Goal: Task Accomplishment & Management: Complete application form

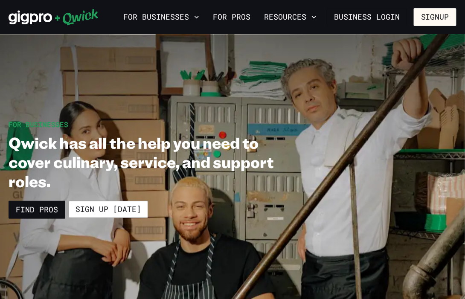
scroll to position [3, 0]
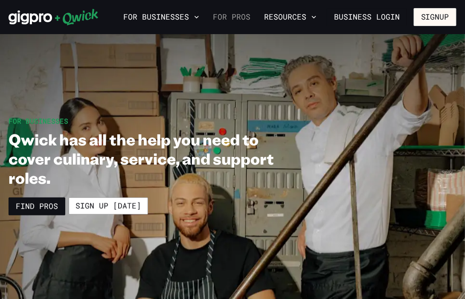
click at [232, 21] on link "For Pros" at bounding box center [232, 17] width 44 height 15
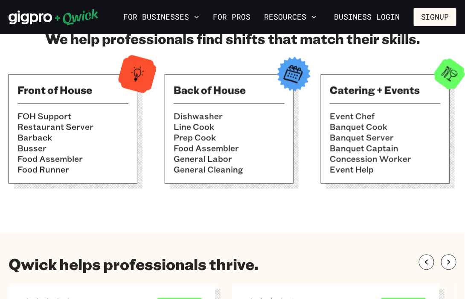
scroll to position [311, 0]
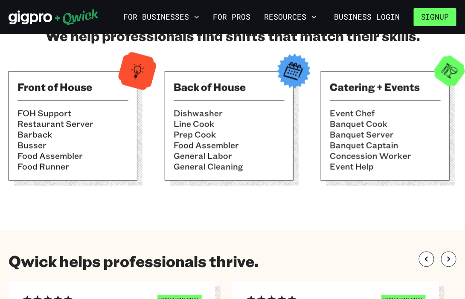
click at [448, 22] on button "Signup" at bounding box center [435, 17] width 43 height 18
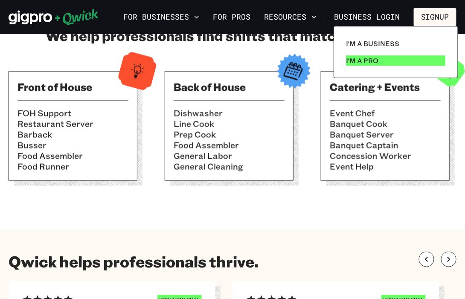
click at [372, 67] on link "I'm a Pro" at bounding box center [396, 60] width 107 height 17
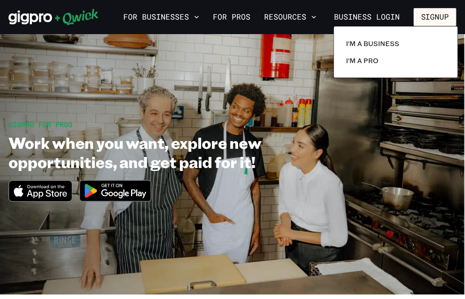
click at [126, 192] on div at bounding box center [232, 149] width 465 height 299
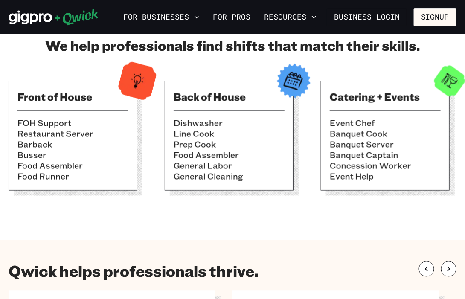
click at [270, 209] on section "We help professionals find shifts that match their skills. Front of House FOH S…" at bounding box center [232, 117] width 465 height 246
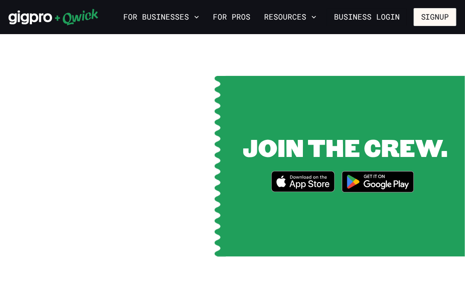
scroll to position [1045, 0]
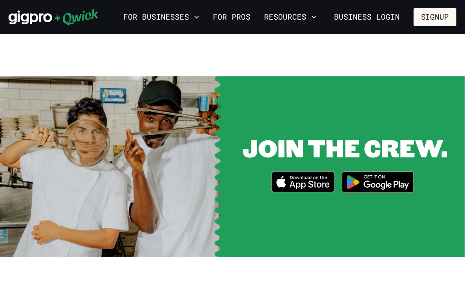
click at [385, 183] on img at bounding box center [378, 182] width 83 height 32
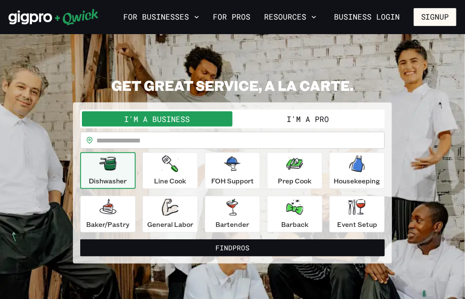
click at [289, 119] on button "I'm a Pro" at bounding box center [308, 118] width 151 height 15
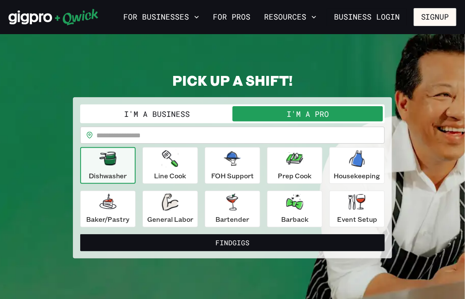
scroll to position [9, 0]
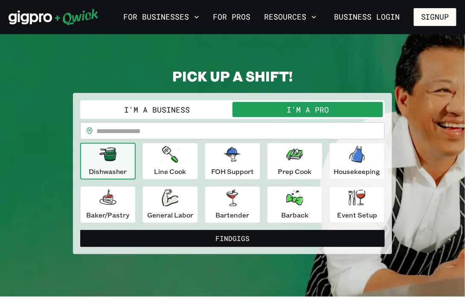
click at [187, 131] on input "text" at bounding box center [240, 130] width 288 height 17
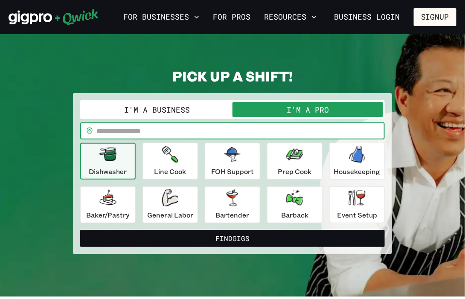
type input "*****"
click at [302, 159] on icon "button" at bounding box center [294, 154] width 17 height 12
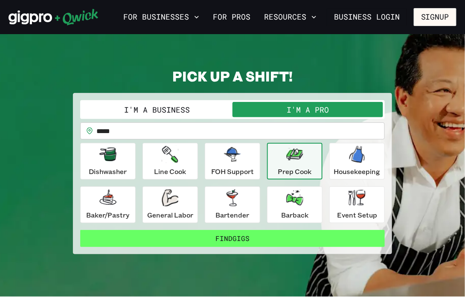
click at [113, 239] on button "Find Gigs" at bounding box center [232, 238] width 305 height 17
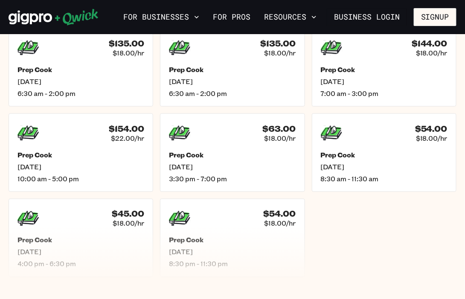
scroll to position [216, 0]
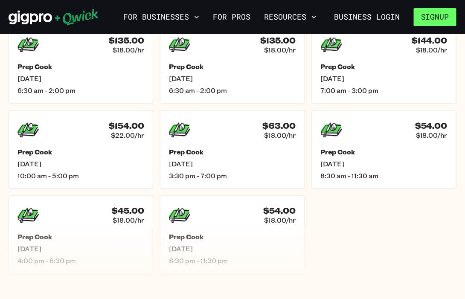
click at [438, 20] on button "Signup" at bounding box center [435, 17] width 43 height 18
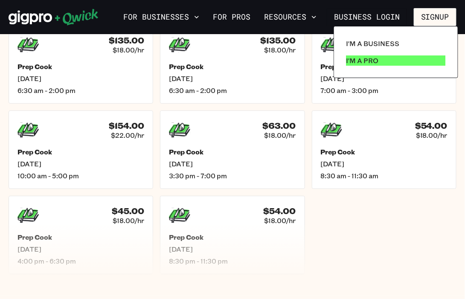
click at [366, 67] on link "I'm a Pro" at bounding box center [396, 60] width 107 height 17
